Goal: Navigation & Orientation: Find specific page/section

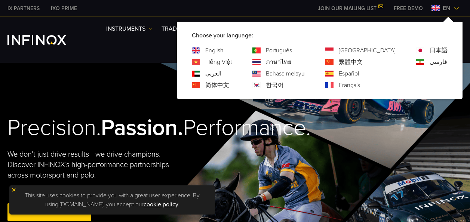
click at [457, 8] on img at bounding box center [457, 8] width 6 height 6
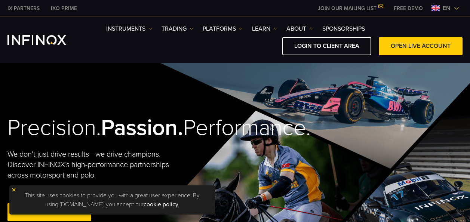
click at [457, 8] on img at bounding box center [457, 8] width 6 height 6
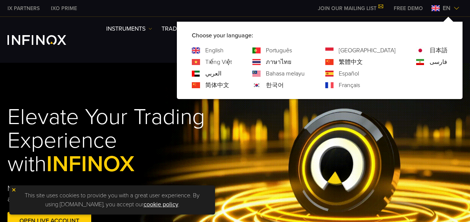
click at [366, 73] on div "Español" at bounding box center [360, 73] width 70 height 9
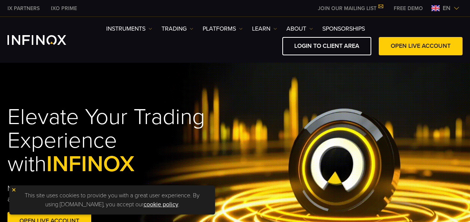
click at [457, 6] on img at bounding box center [457, 8] width 6 height 6
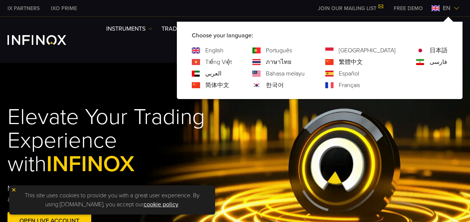
click at [359, 73] on link "Español" at bounding box center [349, 73] width 20 height 9
